Goal: Transaction & Acquisition: Subscribe to service/newsletter

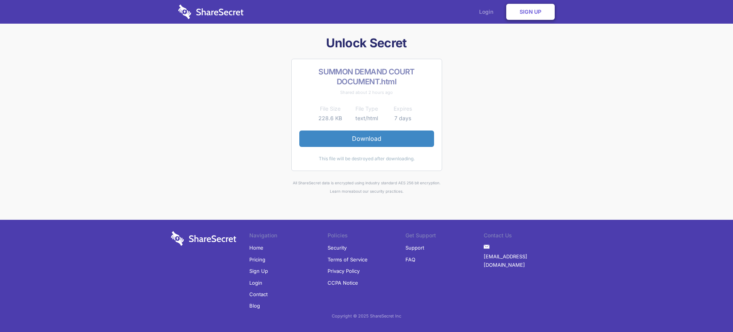
click at [488, 12] on link "Login" at bounding box center [487, 12] width 33 height 24
click at [530, 12] on link "Sign Up" at bounding box center [530, 12] width 48 height 16
click at [258, 271] on link "Sign Up" at bounding box center [258, 270] width 19 height 11
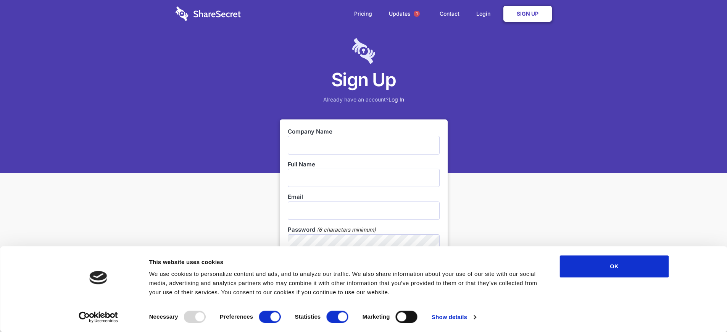
click at [527, 14] on link "Sign Up" at bounding box center [527, 14] width 48 height 16
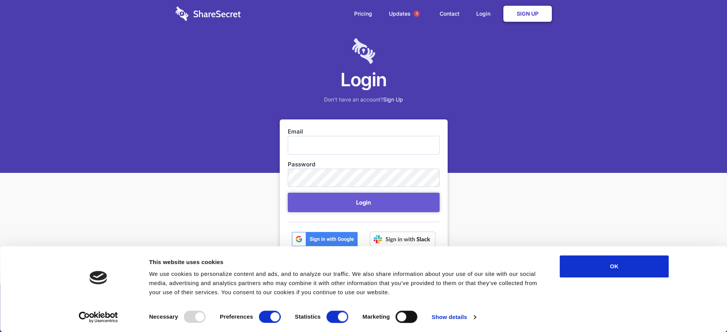
click at [527, 14] on link "Sign Up" at bounding box center [527, 14] width 48 height 16
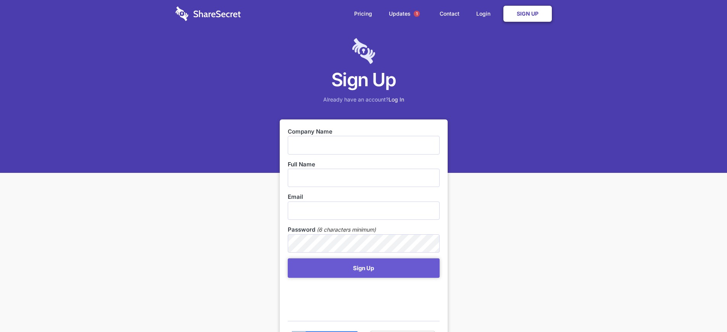
click at [527, 14] on link "Sign Up" at bounding box center [527, 14] width 48 height 16
